Goal: Task Accomplishment & Management: Complete application form

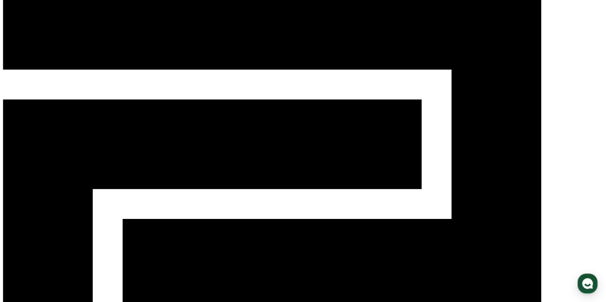
scroll to position [24, 0]
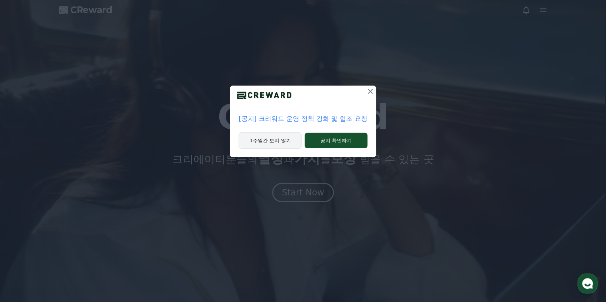
click at [285, 142] on button "1주일간 보지 않기" at bounding box center [269, 140] width 63 height 16
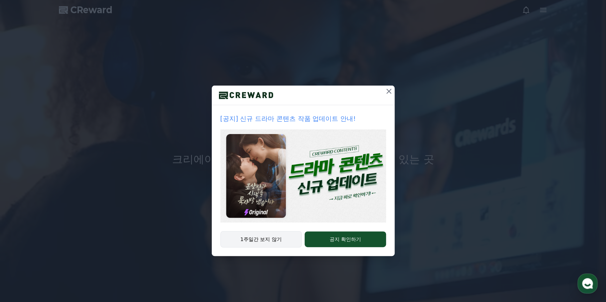
click at [281, 238] on button "1주일간 보지 않기" at bounding box center [261, 239] width 82 height 16
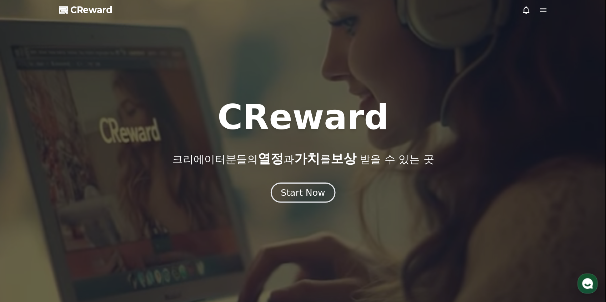
click at [309, 188] on div "Start Now" at bounding box center [303, 193] width 44 height 12
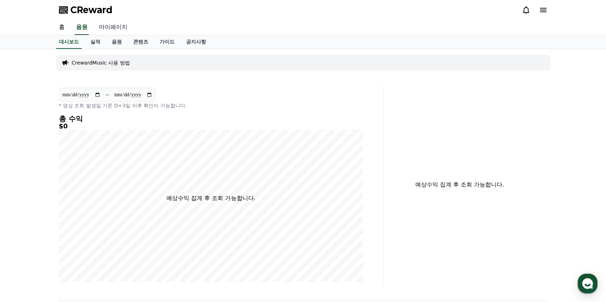
click at [106, 27] on link "마이페이지" at bounding box center [113, 27] width 40 height 15
select select "**********"
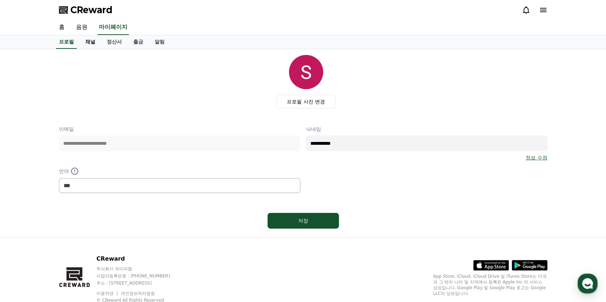
click at [84, 40] on link "채널" at bounding box center [90, 42] width 21 height 14
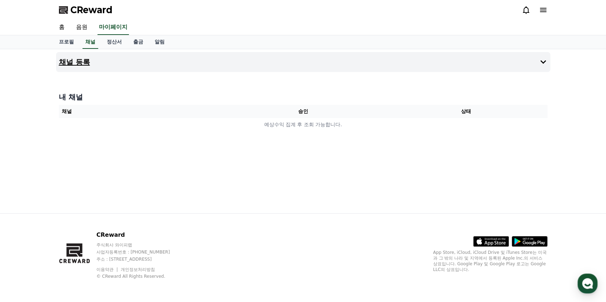
click at [372, 67] on button "채널 등록" at bounding box center [303, 62] width 494 height 20
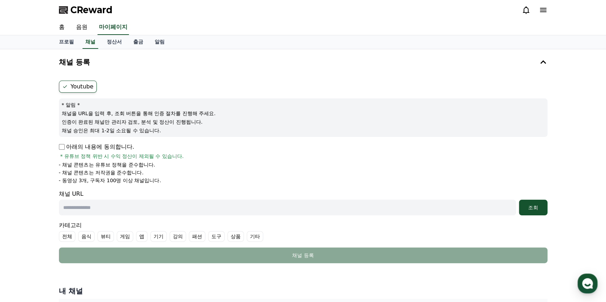
drag, startPoint x: 78, startPoint y: 113, endPoint x: 121, endPoint y: 115, distance: 43.6
click at [121, 115] on p "채널을 URL을 입력 후, 조회 버튼을 통해 인증 절차를 진행해 주세요." at bounding box center [303, 113] width 483 height 7
drag, startPoint x: 121, startPoint y: 115, endPoint x: 198, endPoint y: 115, distance: 77.1
click at [198, 115] on p "채널을 URL을 입력 후, 조회 버튼을 통해 인증 절차를 진행해 주세요." at bounding box center [303, 113] width 483 height 7
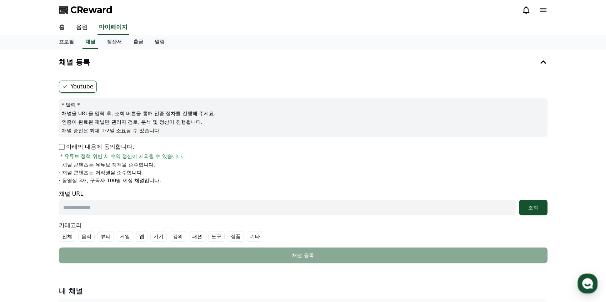
click at [198, 115] on p "채널을 URL을 입력 후, 조회 버튼을 통해 인증 절차를 진행해 주세요." at bounding box center [303, 113] width 483 height 7
drag, startPoint x: 70, startPoint y: 119, endPoint x: 178, endPoint y: 122, distance: 108.5
click at [178, 122] on p "인증이 완료된 채널만 관리자 검토, 분석 및 정산이 진행됩니다." at bounding box center [303, 121] width 483 height 7
click at [84, 90] on label "Youtube" at bounding box center [78, 87] width 38 height 12
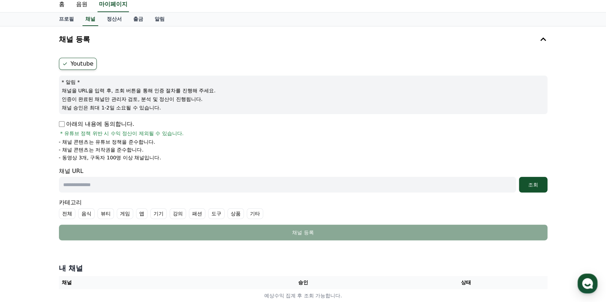
scroll to position [24, 0]
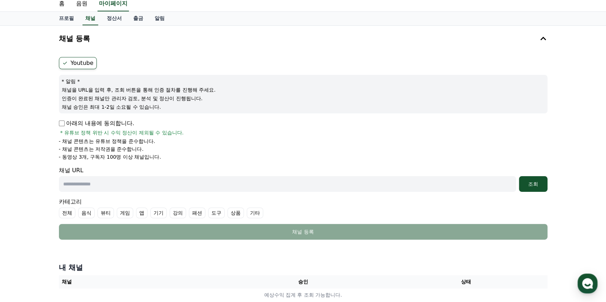
click at [96, 187] on input "text" at bounding box center [287, 184] width 457 height 16
paste input "**********"
type input "**********"
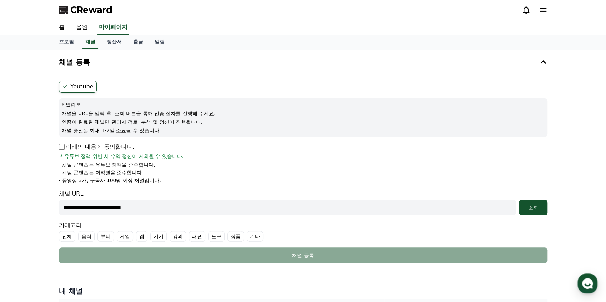
scroll to position [0, 0]
